Goal: Task Accomplishment & Management: Manage account settings

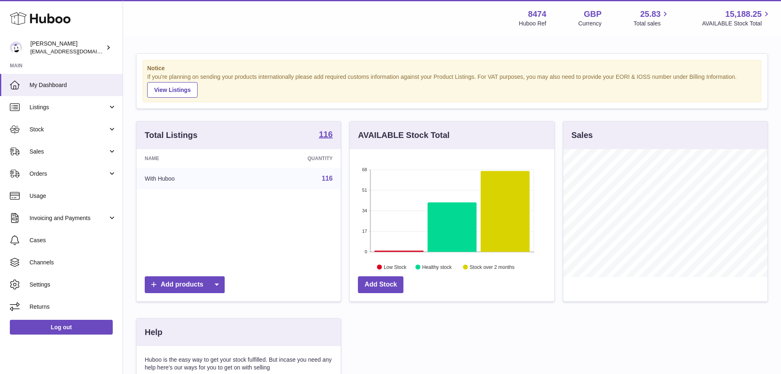
scroll to position [128, 207]
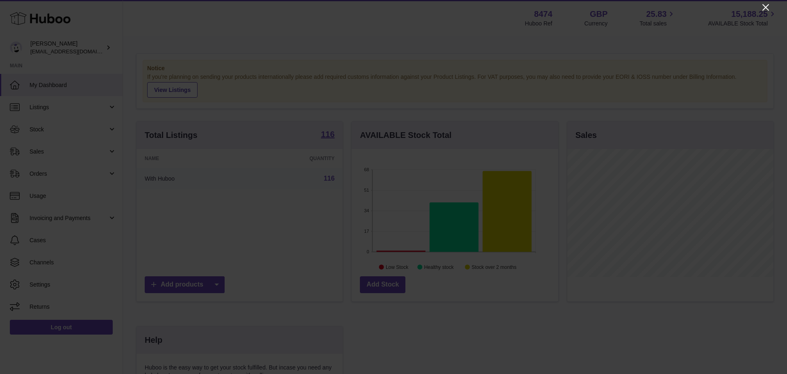
click at [768, 8] on icon "Close" at bounding box center [766, 7] width 10 height 10
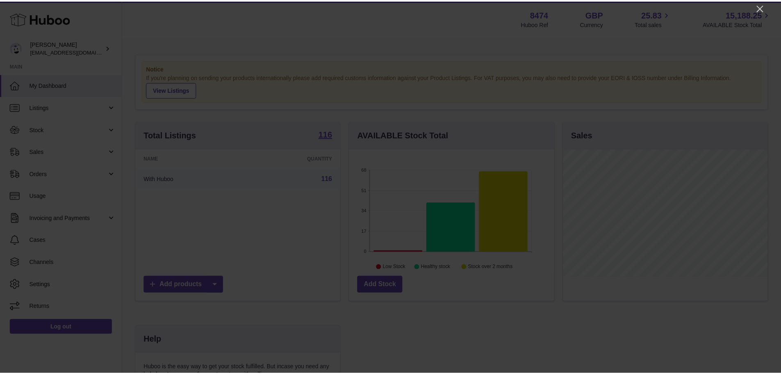
scroll to position [409999, 409923]
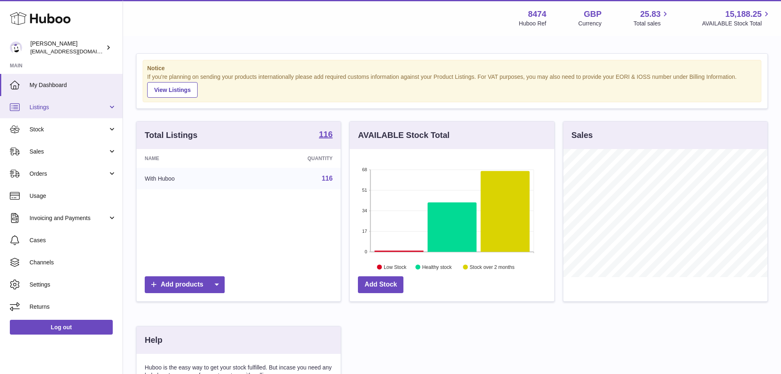
click at [68, 105] on span "Listings" at bounding box center [69, 107] width 78 height 8
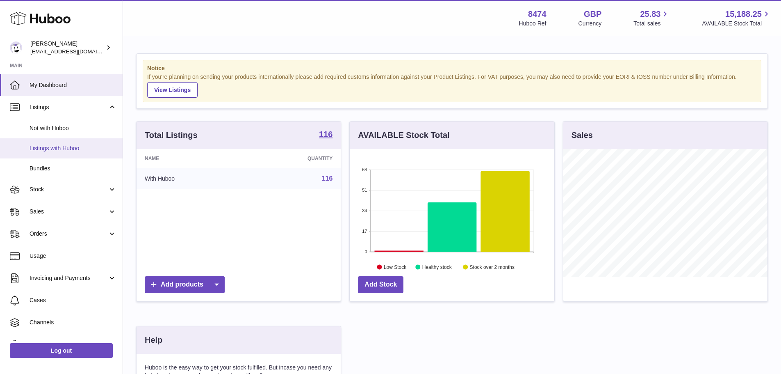
click at [66, 150] on span "Listings with Huboo" at bounding box center [73, 148] width 87 height 8
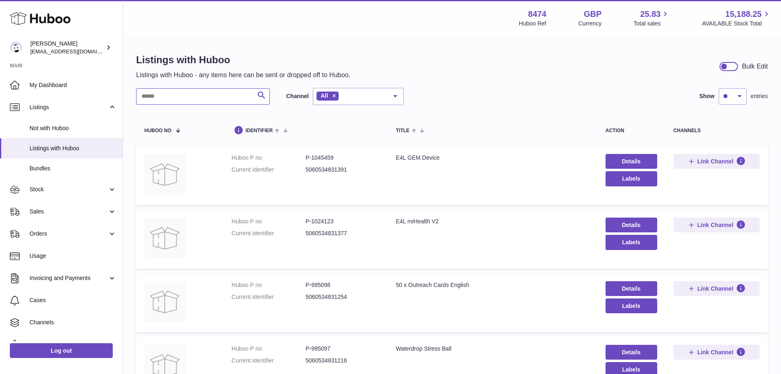
click at [151, 90] on input "text" at bounding box center [203, 96] width 134 height 16
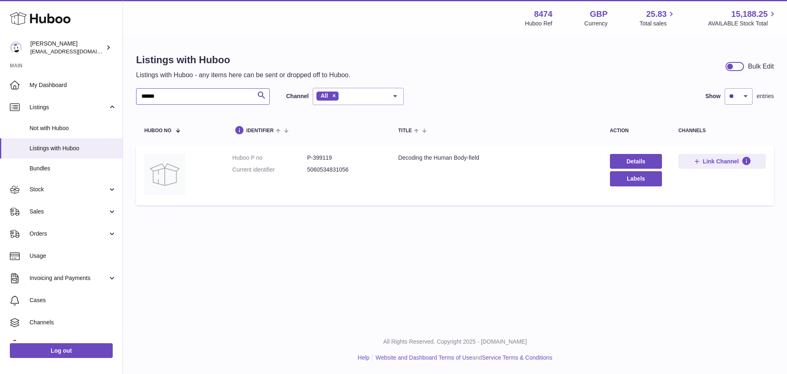
type input "******"
